Goal: Contribute content

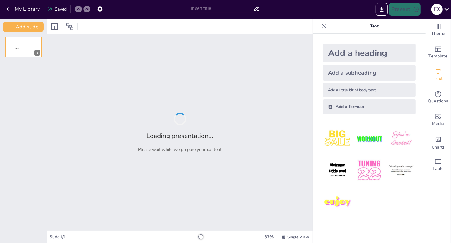
type input "Future Trends and Innovations in Trident General's Sector"
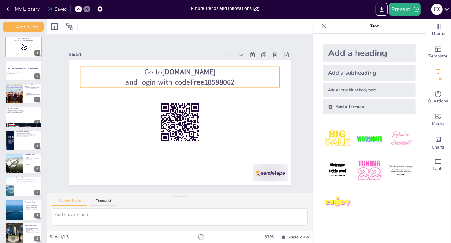
click at [215, 78] on strong "Free18598062" at bounding box center [215, 85] width 45 height 15
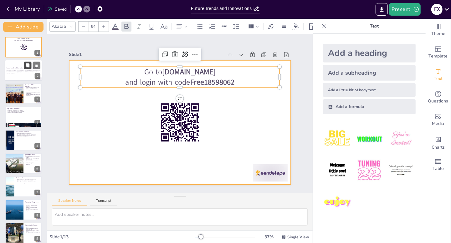
checkbox input "true"
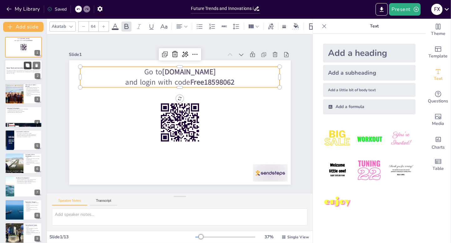
click at [26, 67] on icon at bounding box center [27, 65] width 4 height 4
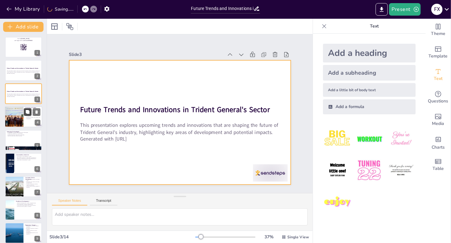
checkbox input "true"
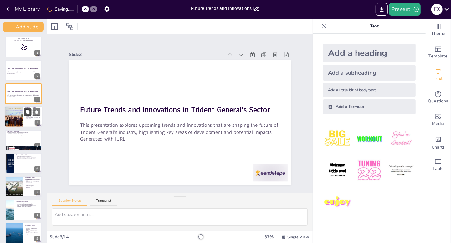
click at [26, 112] on icon at bounding box center [28, 112] width 4 height 4
type textarea "Trident General has established itself as a leader in its industry by continuou…"
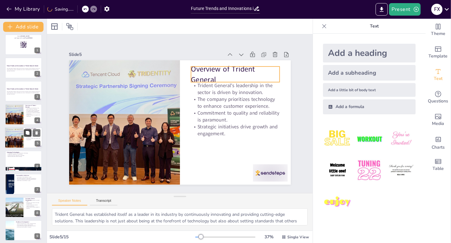
checkbox input "true"
click at [26, 132] on icon at bounding box center [28, 133] width 4 height 4
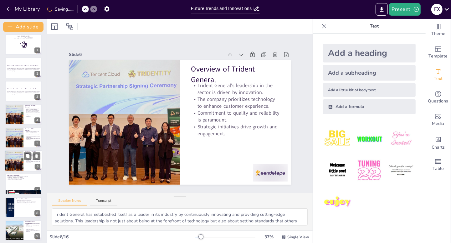
scroll to position [26, 0]
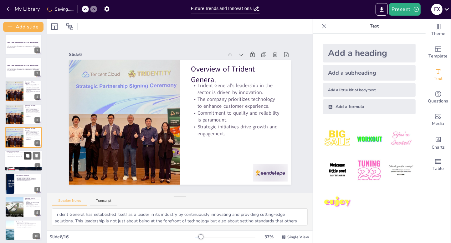
checkbox input "true"
click at [24, 152] on button at bounding box center [28, 156] width 8 height 8
type textarea "The emergence of AI, blockchain, and IoT represents a significant shift in how …"
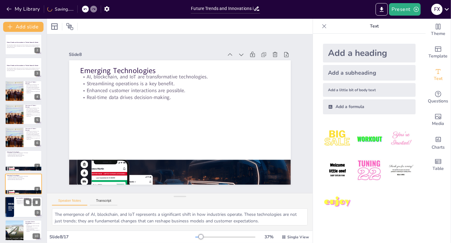
scroll to position [72, 0]
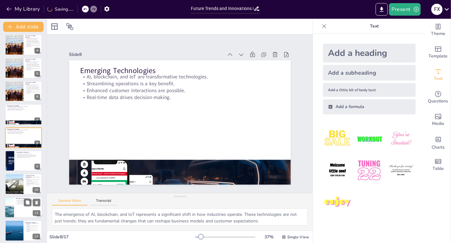
click at [22, 195] on div "Go to sendsteps.me and login with code Free18598062 1 Future Trends and Innovat…" at bounding box center [23, 161] width 47 height 393
checkbox input "true"
click at [20, 204] on div "Workforce development is vital for competitiveness. Training programs enhance e…" at bounding box center [28, 202] width 24 height 5
type textarea "Trident General recognizes that investing in workforce development is essential…"
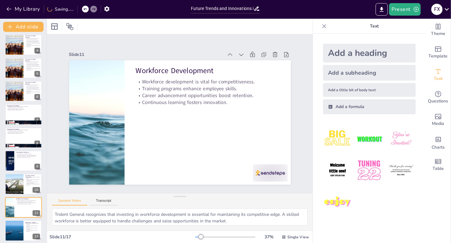
scroll to position [142, 0]
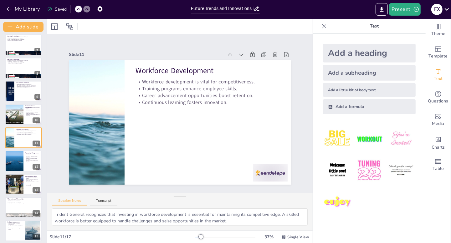
checkbox input "true"
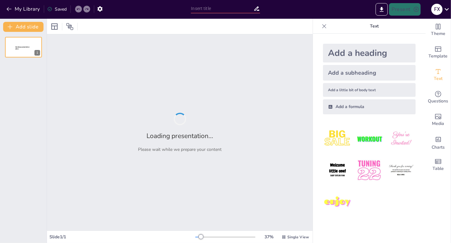
type input "Future Trends and Innovations in Trident General's Sector"
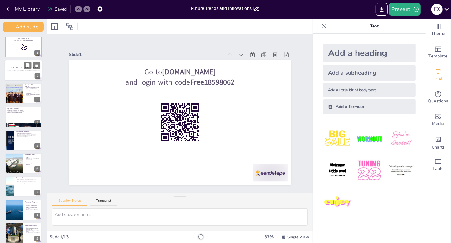
click at [23, 69] on div "Future Trends and Innovations in Trident General's Sector" at bounding box center [24, 68] width 34 height 3
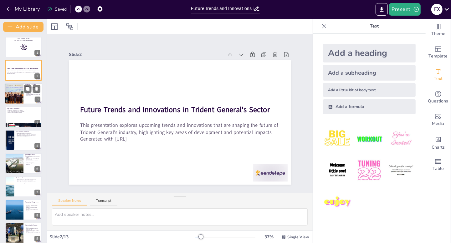
click at [22, 92] on div at bounding box center [14, 93] width 40 height 21
checkbox input "true"
type textarea "Trident General has established itself as a leader in its industry by continuou…"
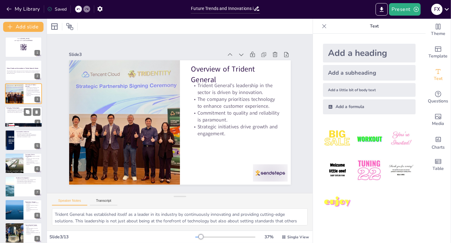
click at [22, 120] on div at bounding box center [24, 116] width 38 height 21
checkbox input "true"
type textarea "The emergence of AI, blockchain, and IoT represents a significant shift in how …"
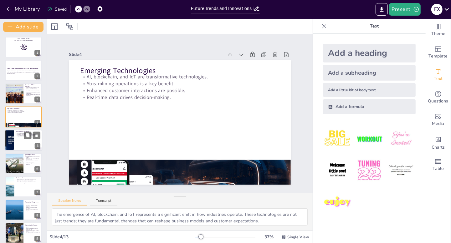
click at [21, 138] on div at bounding box center [24, 140] width 38 height 21
checkbox input "true"
type textarea "Trident General's dedication to sustainability reflects a growing trend among c…"
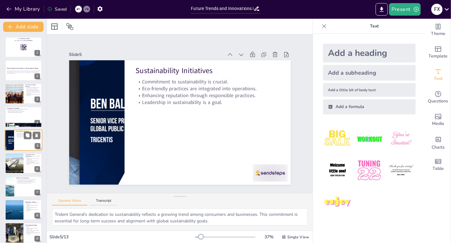
scroll to position [3, 0]
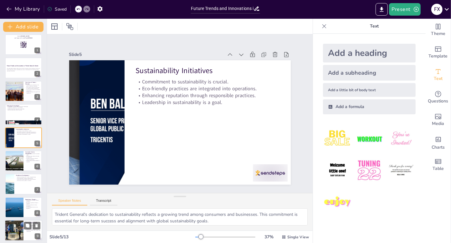
click at [27, 183] on div at bounding box center [23, 184] width 37 height 21
checkbox input "true"
type textarea "Trident General recognizes that investing in workforce development is essential…"
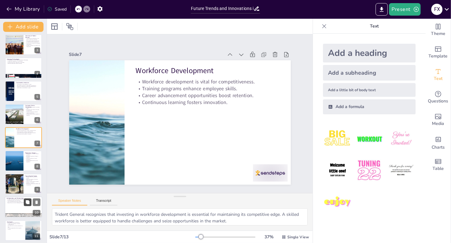
checkbox input "true"
click at [28, 204] on icon at bounding box center [28, 203] width 4 height 4
type textarea "Forming strategic partnerships is a key strategy for Trident General to enhance…"
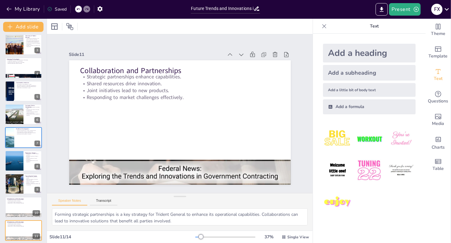
scroll to position [121, 0]
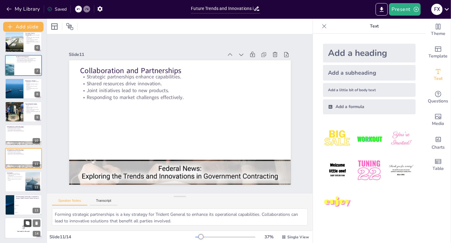
checkbox input "true"
click at [29, 220] on button at bounding box center [28, 224] width 8 height 8
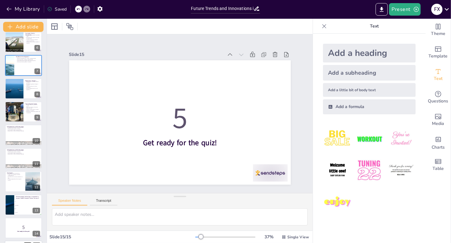
scroll to position [145, 0]
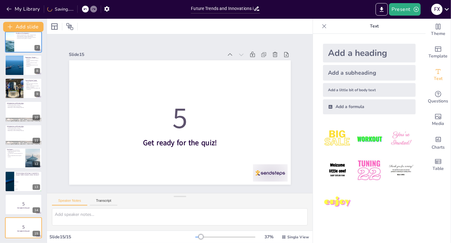
checkbox input "true"
